Goal: Navigation & Orientation: Find specific page/section

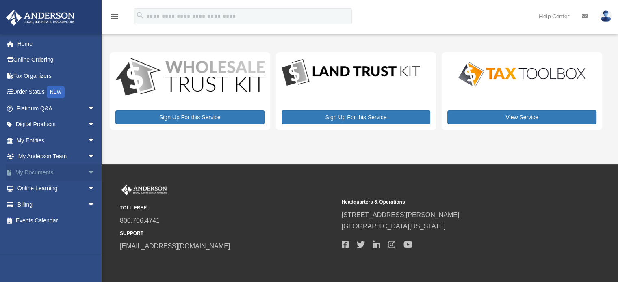
click at [90, 172] on span "arrow_drop_down" at bounding box center [95, 173] width 16 height 17
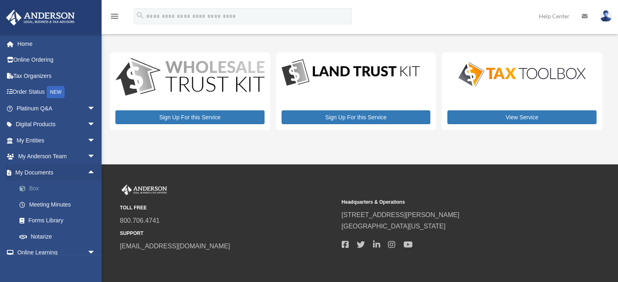
click at [38, 188] on link "Box" at bounding box center [59, 189] width 96 height 16
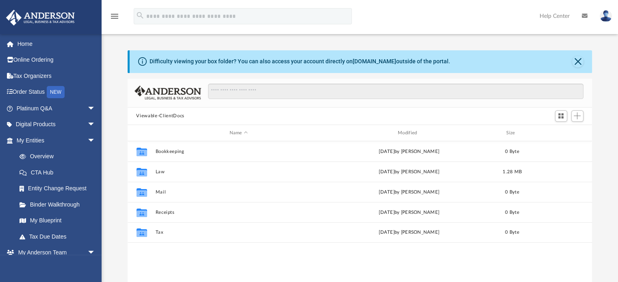
scroll to position [178, 458]
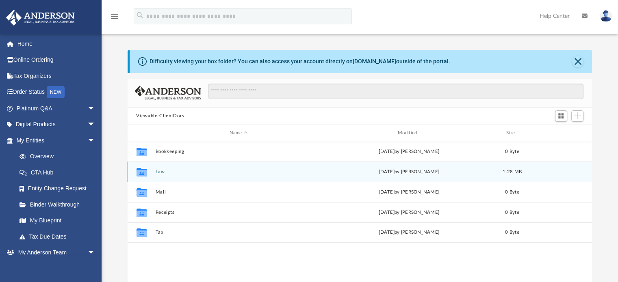
click at [160, 170] on button "Law" at bounding box center [238, 171] width 167 height 5
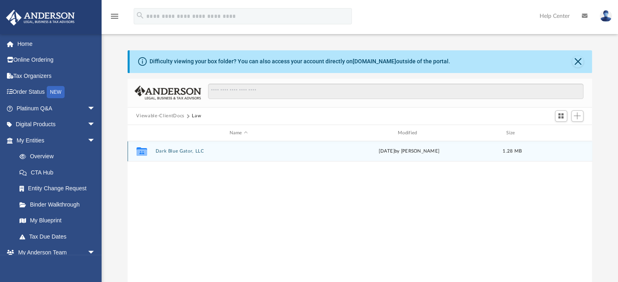
click at [174, 149] on button "Dark Blue Gator, LLC" at bounding box center [238, 151] width 167 height 5
click at [172, 151] on button "Initial Docs" at bounding box center [238, 151] width 167 height 5
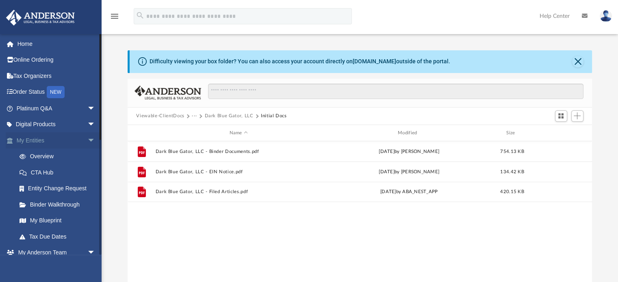
click at [87, 141] on span "arrow_drop_down" at bounding box center [95, 140] width 16 height 17
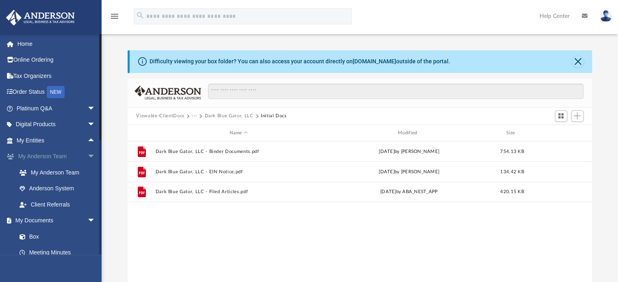
click at [89, 154] on span "arrow_drop_down" at bounding box center [95, 157] width 16 height 17
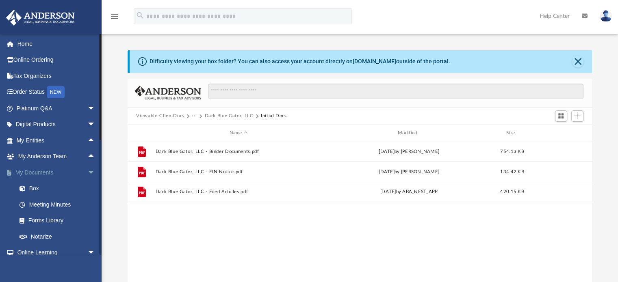
click at [87, 174] on span "arrow_drop_down" at bounding box center [95, 173] width 16 height 17
click at [87, 189] on span "arrow_drop_down" at bounding box center [95, 189] width 16 height 17
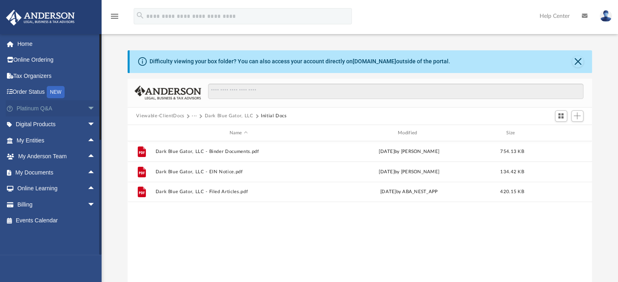
click at [87, 106] on span "arrow_drop_down" at bounding box center [95, 108] width 16 height 17
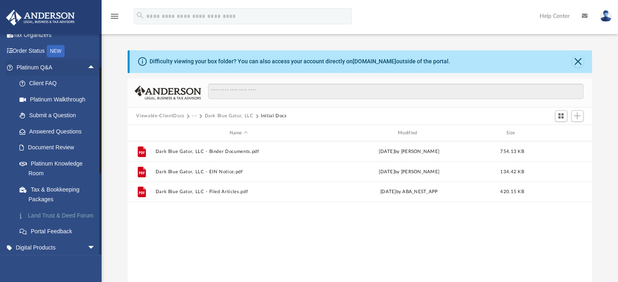
scroll to position [41, 0]
click at [88, 67] on span "arrow_drop_up" at bounding box center [95, 68] width 16 height 17
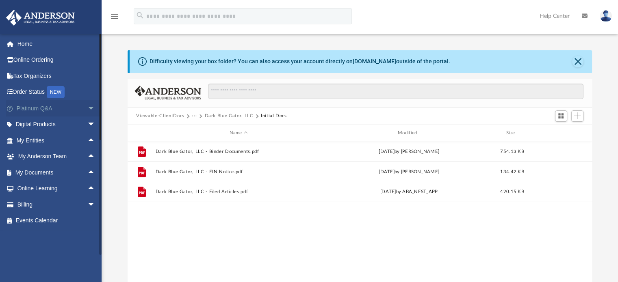
click at [87, 108] on span "arrow_drop_down" at bounding box center [95, 108] width 16 height 17
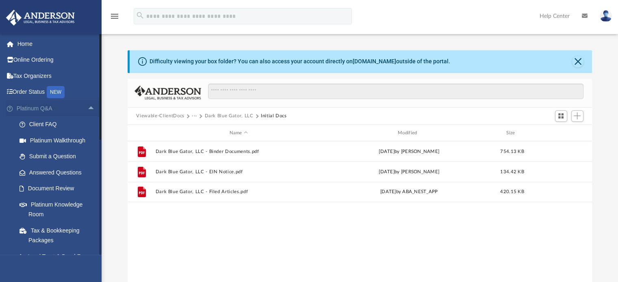
click at [87, 108] on span "arrow_drop_up" at bounding box center [95, 108] width 16 height 17
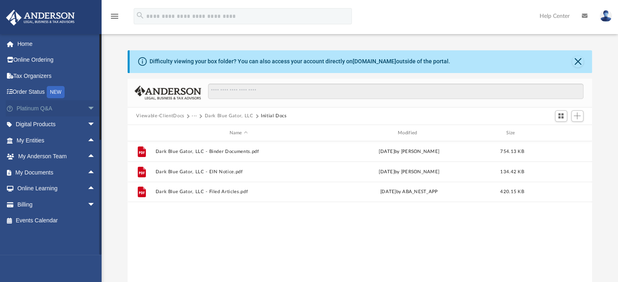
click at [87, 108] on span "arrow_drop_down" at bounding box center [95, 108] width 16 height 17
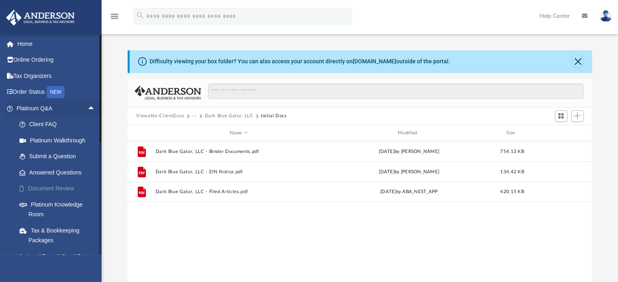
scroll to position [41, 0]
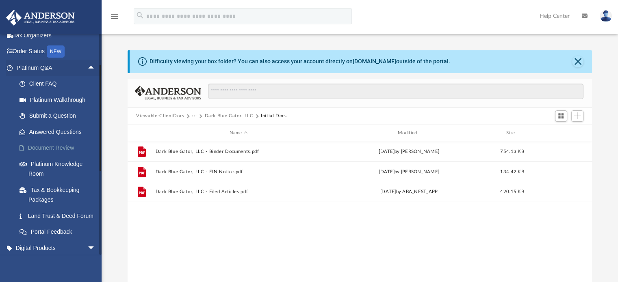
click at [64, 144] on link "Document Review" at bounding box center [59, 148] width 96 height 16
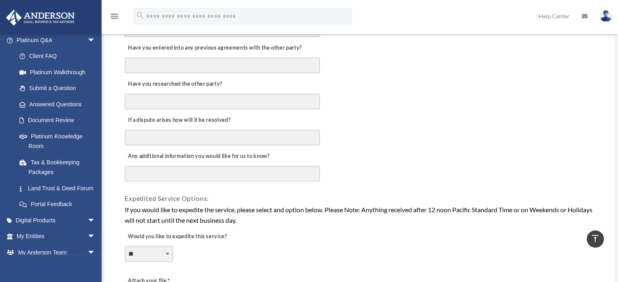
scroll to position [528, 0]
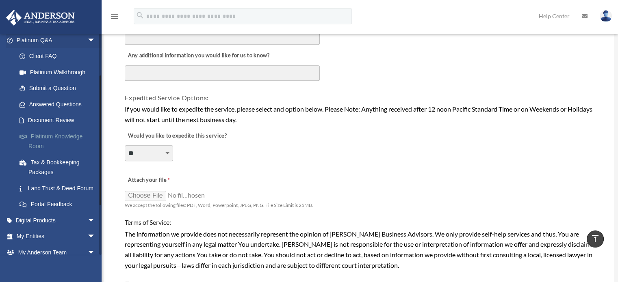
click at [56, 133] on link "Platinum Knowledge Room" at bounding box center [59, 141] width 96 height 26
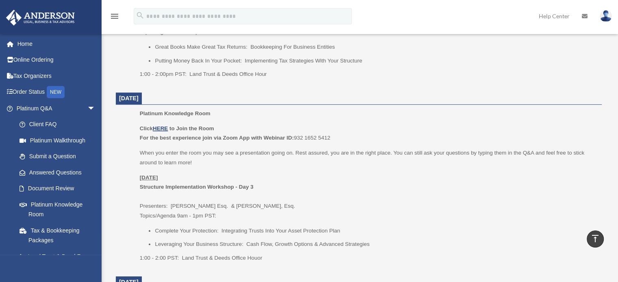
scroll to position [569, 0]
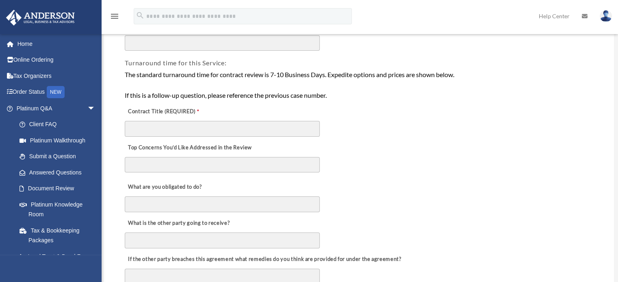
scroll to position [163, 0]
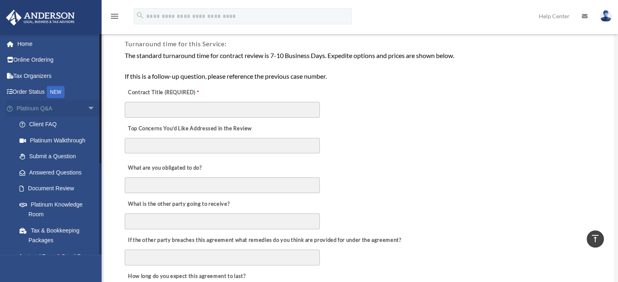
click at [65, 109] on link "Platinum Q&A arrow_drop_down" at bounding box center [57, 108] width 102 height 16
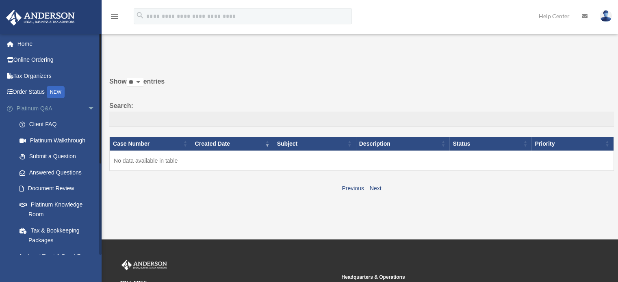
click at [87, 108] on span "arrow_drop_down" at bounding box center [95, 108] width 16 height 17
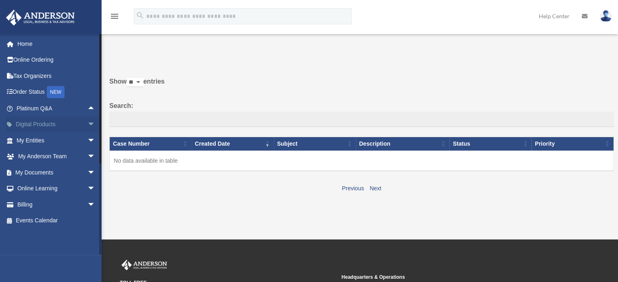
click at [87, 121] on span "arrow_drop_down" at bounding box center [95, 125] width 16 height 17
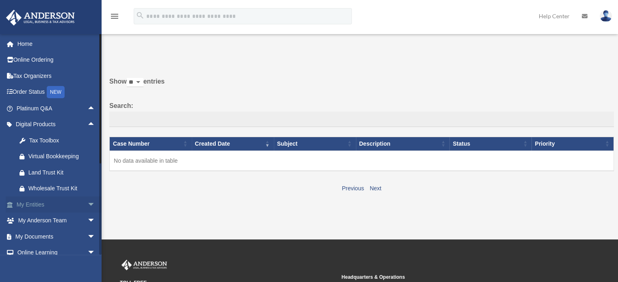
click at [87, 204] on span "arrow_drop_down" at bounding box center [95, 205] width 16 height 17
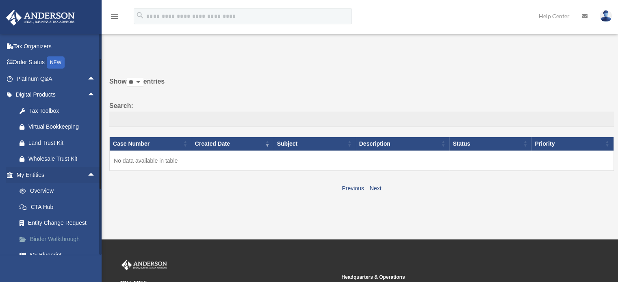
scroll to position [81, 0]
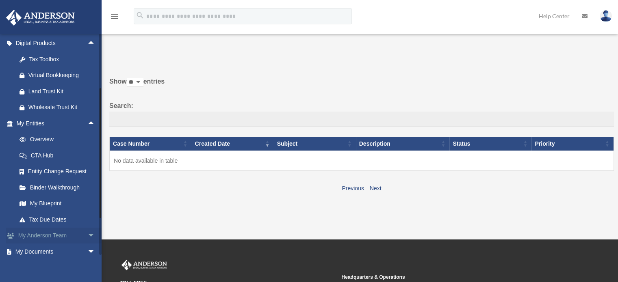
click at [87, 236] on span "arrow_drop_down" at bounding box center [95, 236] width 16 height 17
click at [87, 236] on span "arrow_drop_up" at bounding box center [95, 236] width 16 height 17
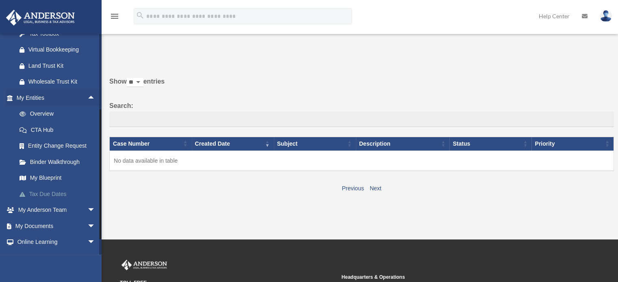
scroll to position [136, 0]
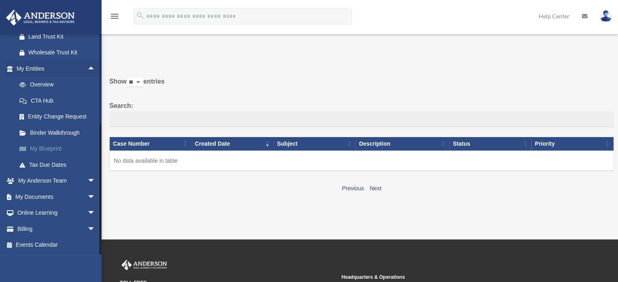
click at [59, 146] on link "My Blueprint" at bounding box center [59, 149] width 96 height 16
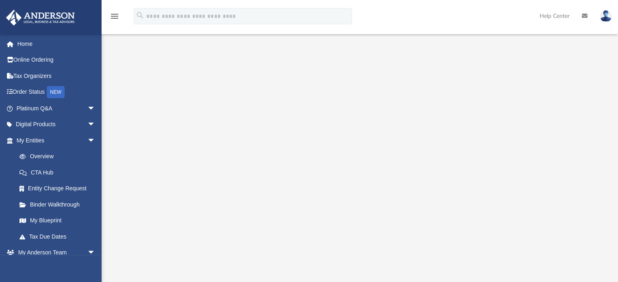
scroll to position [81, 0]
click at [87, 141] on span "arrow_drop_down" at bounding box center [95, 140] width 16 height 17
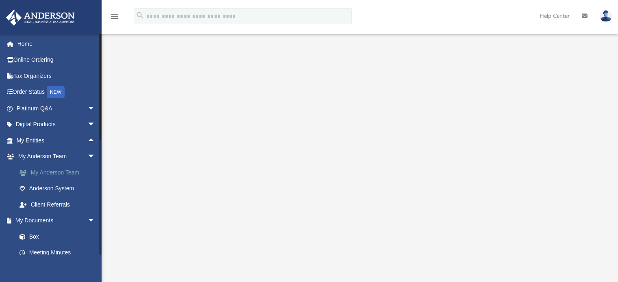
click at [79, 169] on link "My Anderson Team" at bounding box center [59, 173] width 96 height 16
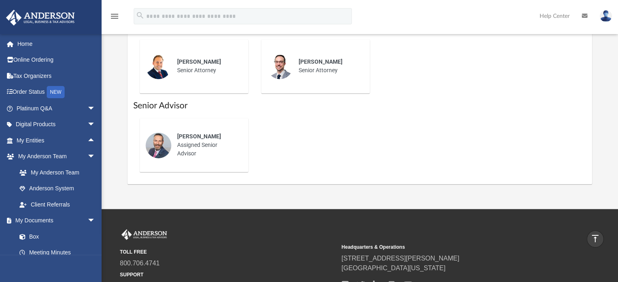
scroll to position [284, 0]
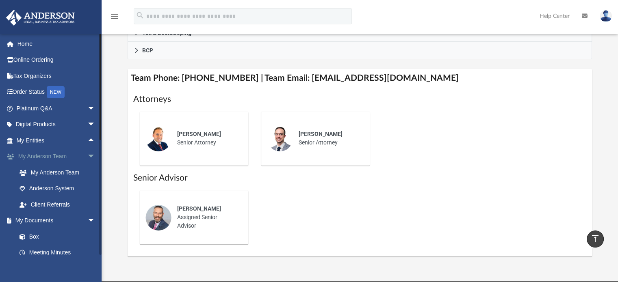
click at [87, 159] on span "arrow_drop_down" at bounding box center [95, 157] width 16 height 17
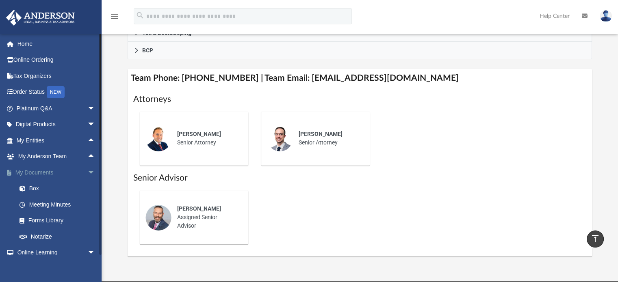
click at [87, 175] on span "arrow_drop_down" at bounding box center [95, 173] width 16 height 17
click at [87, 171] on span "arrow_drop_up" at bounding box center [95, 173] width 16 height 17
click at [59, 205] on link "Meeting Minutes" at bounding box center [59, 205] width 96 height 16
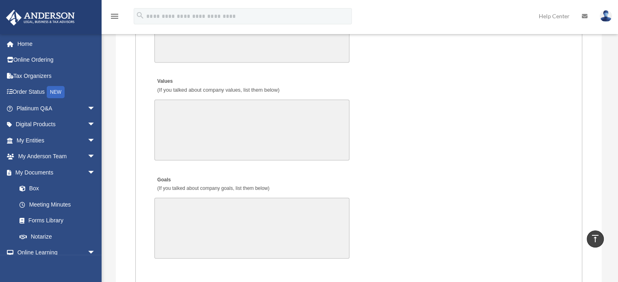
scroll to position [1382, 0]
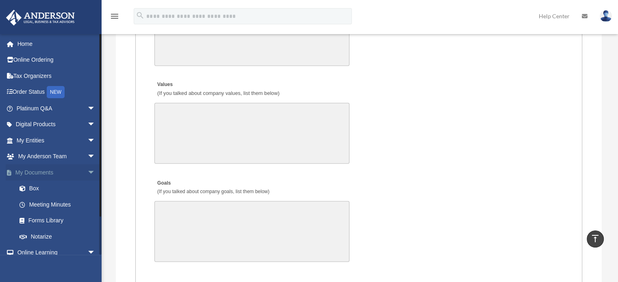
click at [88, 170] on span "arrow_drop_down" at bounding box center [95, 173] width 16 height 17
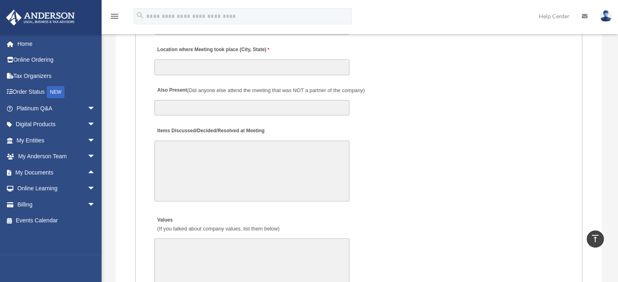
scroll to position [1219, 0]
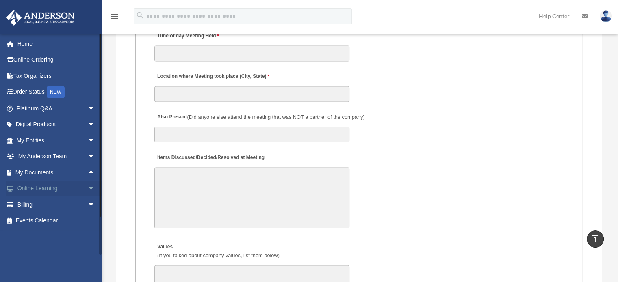
click at [87, 188] on span "arrow_drop_down" at bounding box center [95, 189] width 16 height 17
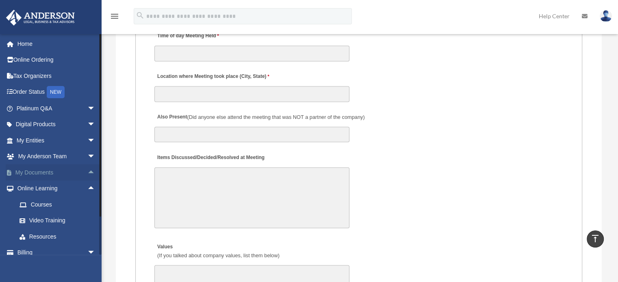
click at [87, 173] on span "arrow_drop_up" at bounding box center [95, 173] width 16 height 17
click at [87, 170] on span "arrow_drop_down" at bounding box center [95, 173] width 16 height 17
click at [87, 170] on span "arrow_drop_up" at bounding box center [95, 173] width 16 height 17
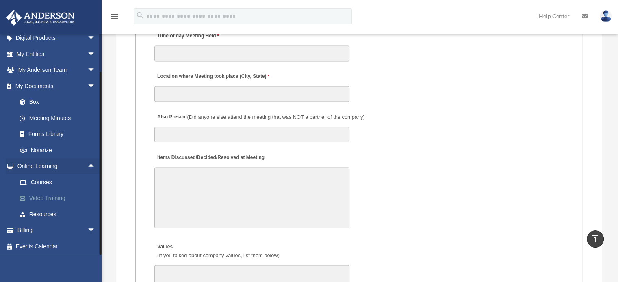
scroll to position [88, 0]
click at [87, 81] on span "arrow_drop_down" at bounding box center [95, 85] width 16 height 17
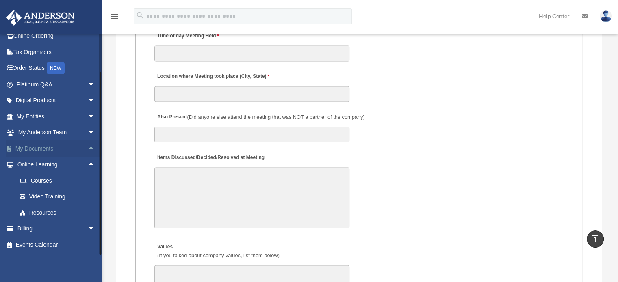
scroll to position [24, 0]
click at [89, 167] on span "arrow_drop_up" at bounding box center [95, 165] width 16 height 17
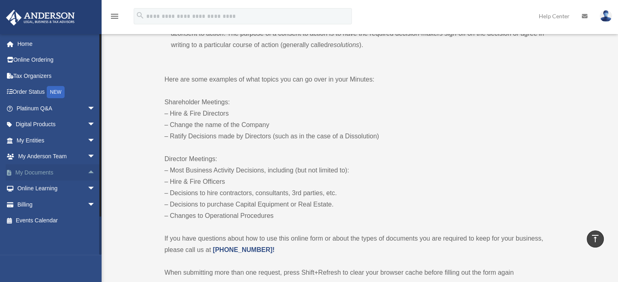
scroll to position [366, 0]
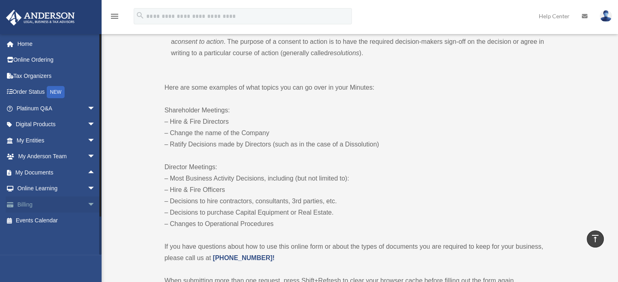
click at [87, 202] on span "arrow_drop_down" at bounding box center [95, 205] width 16 height 17
click at [70, 219] on link "$ Open Invoices" at bounding box center [59, 221] width 96 height 17
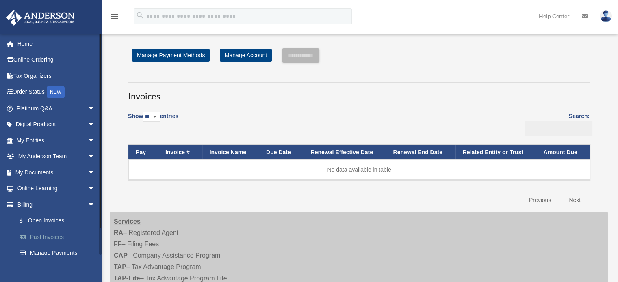
click at [51, 231] on link "Past Invoices" at bounding box center [59, 237] width 96 height 16
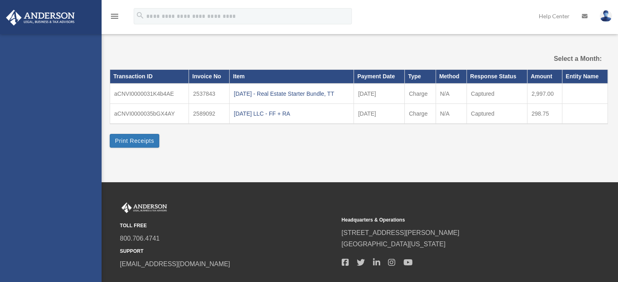
select select
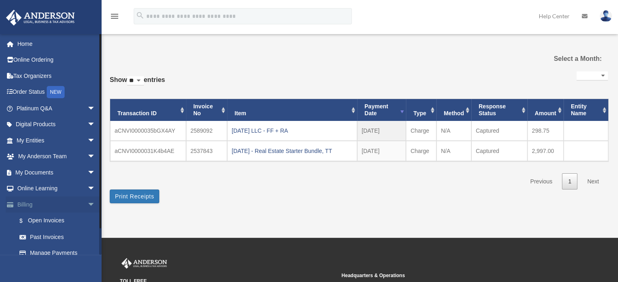
click at [87, 202] on span "arrow_drop_down" at bounding box center [95, 205] width 16 height 17
click at [44, 124] on link "Digital Products arrow_drop_down" at bounding box center [57, 125] width 102 height 16
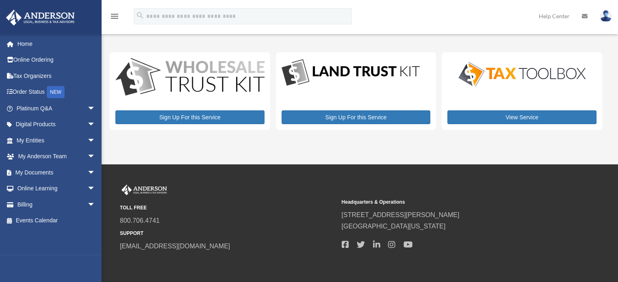
click at [87, 123] on span "arrow_drop_down" at bounding box center [95, 125] width 16 height 17
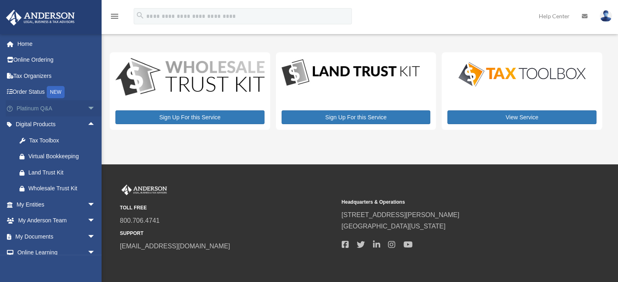
click at [87, 108] on span "arrow_drop_down" at bounding box center [95, 108] width 16 height 17
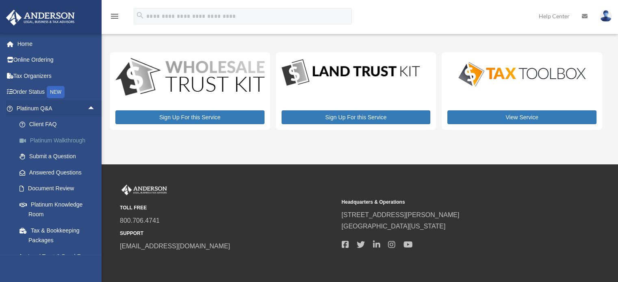
click at [63, 136] on link "Platinum Walkthrough" at bounding box center [59, 140] width 96 height 16
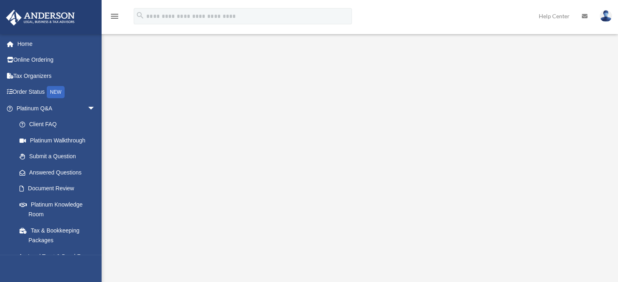
click at [599, 17] on link at bounding box center [606, 16] width 24 height 36
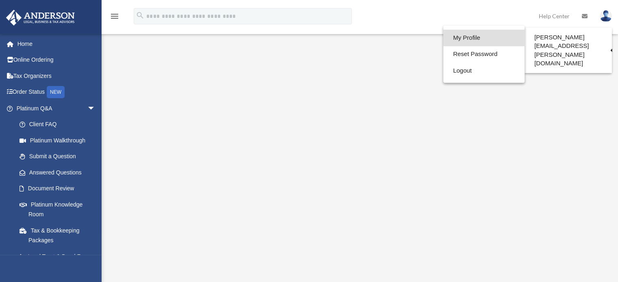
click at [472, 39] on link "My Profile" at bounding box center [483, 38] width 81 height 17
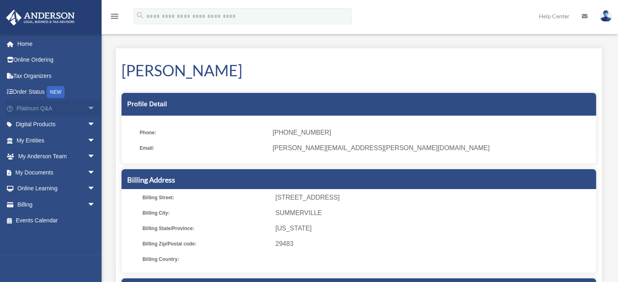
click at [87, 106] on span "arrow_drop_down" at bounding box center [95, 108] width 16 height 17
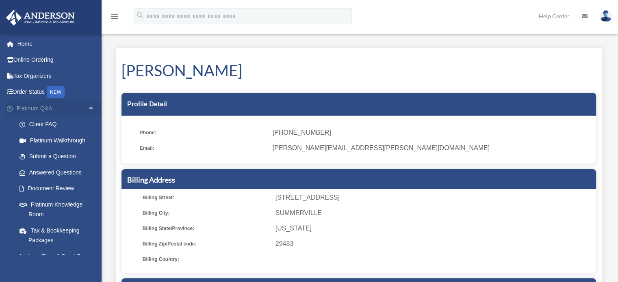
click at [87, 112] on span "arrow_drop_up" at bounding box center [95, 108] width 16 height 17
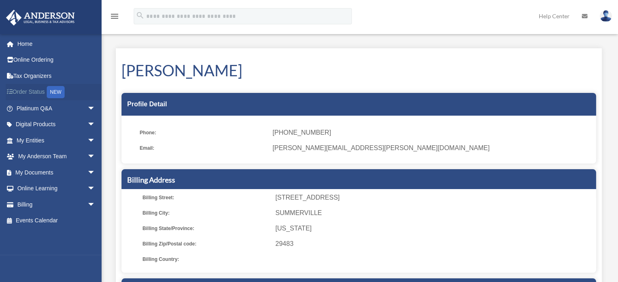
click at [41, 92] on link "Order Status NEW" at bounding box center [57, 92] width 102 height 17
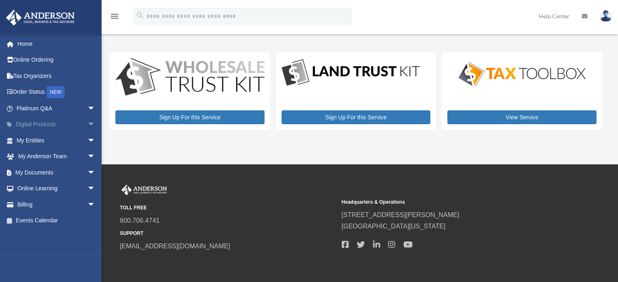
click at [87, 126] on span "arrow_drop_down" at bounding box center [95, 125] width 16 height 17
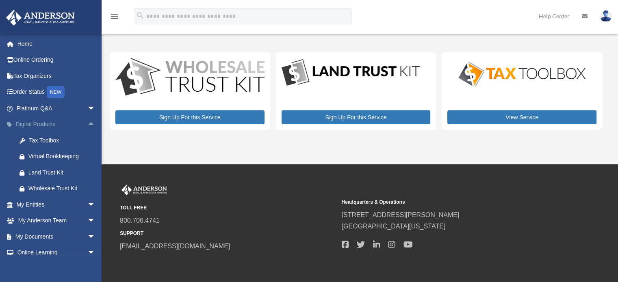
click at [87, 126] on span "arrow_drop_up" at bounding box center [95, 125] width 16 height 17
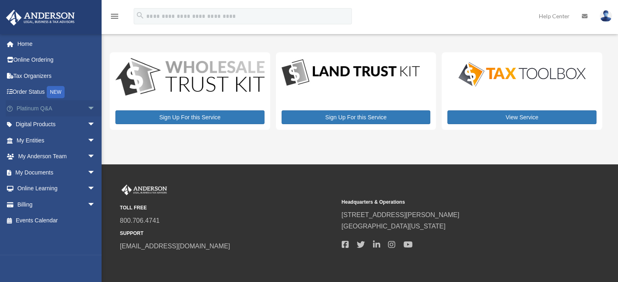
click at [87, 104] on span "arrow_drop_down" at bounding box center [95, 108] width 16 height 17
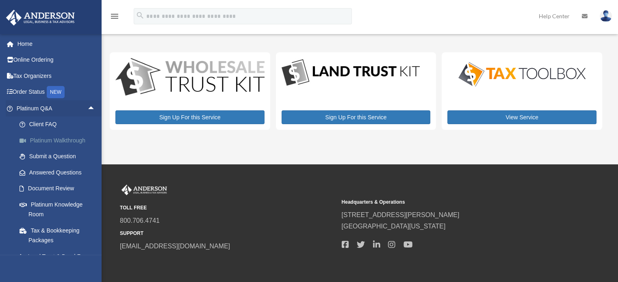
click at [62, 137] on link "Platinum Walkthrough" at bounding box center [59, 140] width 96 height 16
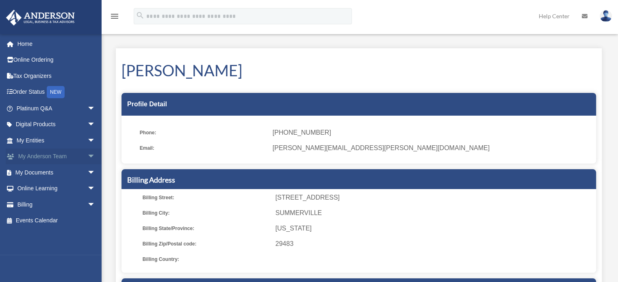
click at [87, 156] on span "arrow_drop_down" at bounding box center [95, 157] width 16 height 17
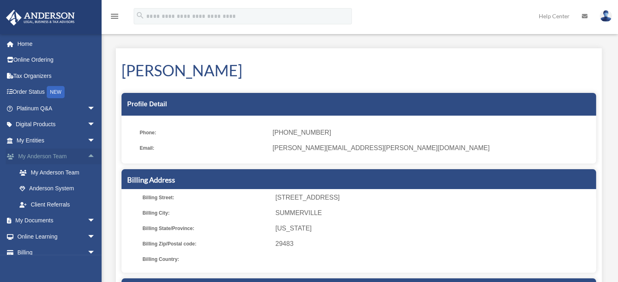
click at [87, 156] on span "arrow_drop_up" at bounding box center [95, 157] width 16 height 17
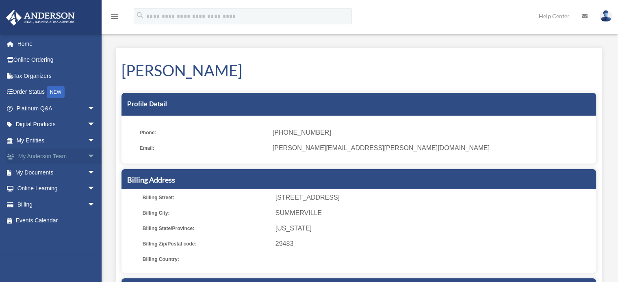
click at [87, 156] on span "arrow_drop_down" at bounding box center [95, 157] width 16 height 17
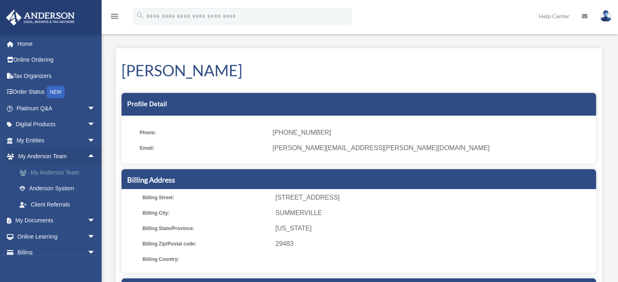
click at [78, 173] on link "My Anderson Team" at bounding box center [59, 173] width 96 height 16
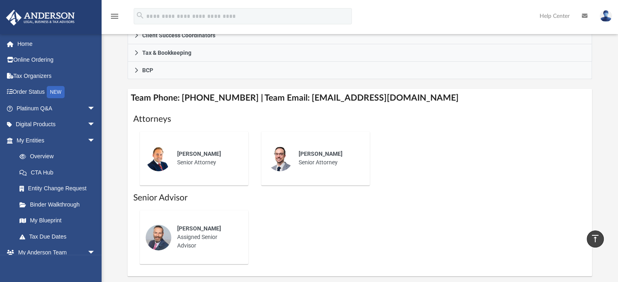
scroll to position [244, 0]
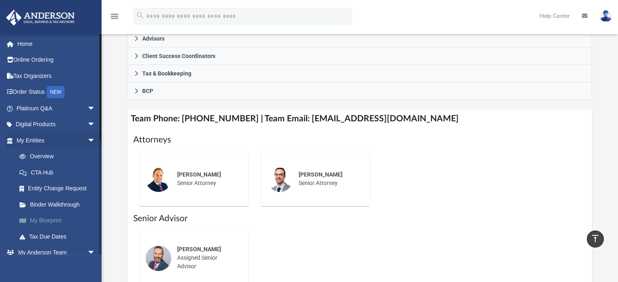
click at [60, 217] on link "My Blueprint" at bounding box center [59, 221] width 96 height 16
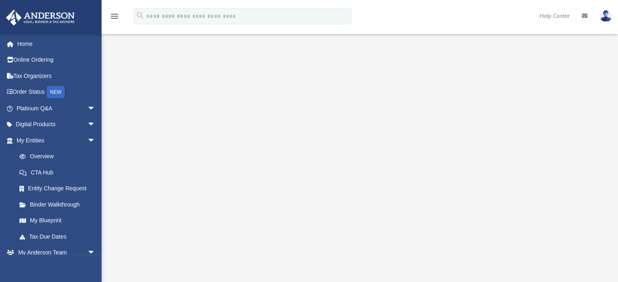
scroll to position [122, 0]
